Goal: Task Accomplishment & Management: Use online tool/utility

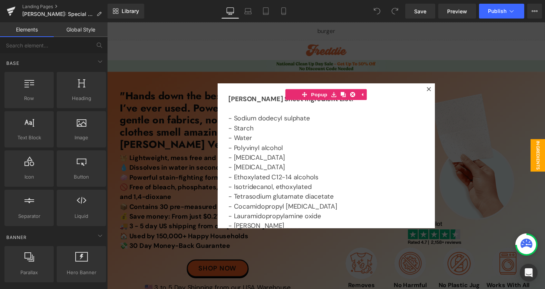
click at [486, 131] on div at bounding box center [331, 159] width 449 height 274
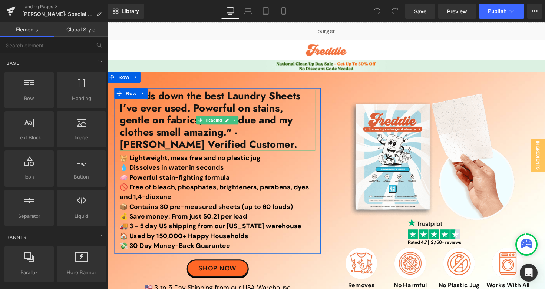
click at [160, 111] on h1 ""Hands down the best Laundry Sheets I’ve ever used. Powerful on stains, gentle …" at bounding box center [220, 123] width 200 height 62
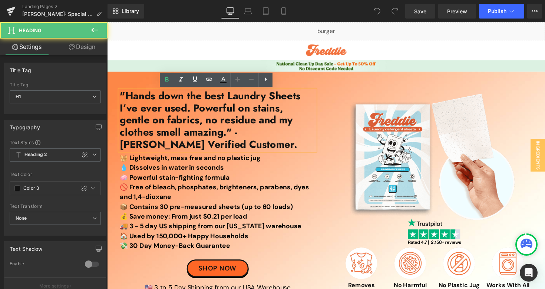
click at [168, 116] on h1 ""Hands down the best Laundry Sheets I’ve ever used. Powerful on stains, gentle …" at bounding box center [220, 123] width 200 height 62
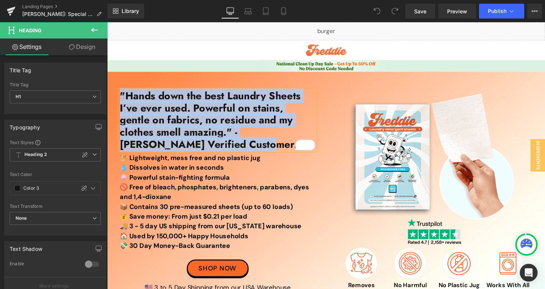
paste div "To enrich screen reader interactions, please activate Accessibility in Grammarl…"
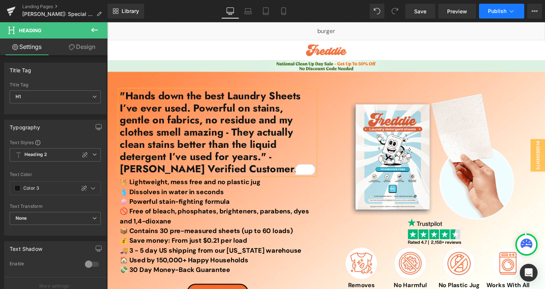
click at [491, 6] on button "Publish" at bounding box center [501, 11] width 45 height 15
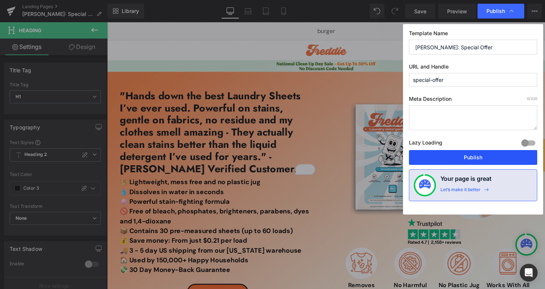
click at [432, 159] on button "Publish" at bounding box center [473, 157] width 128 height 15
